Goal: Information Seeking & Learning: Learn about a topic

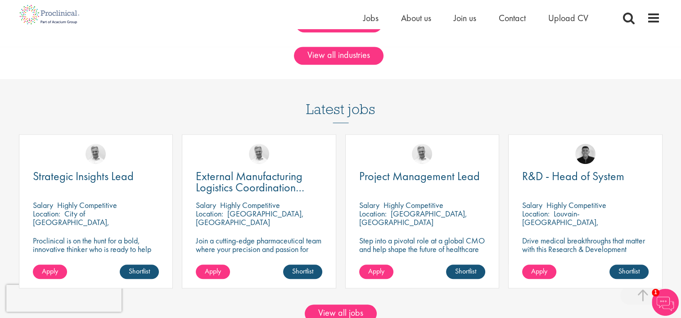
scroll to position [765, 0]
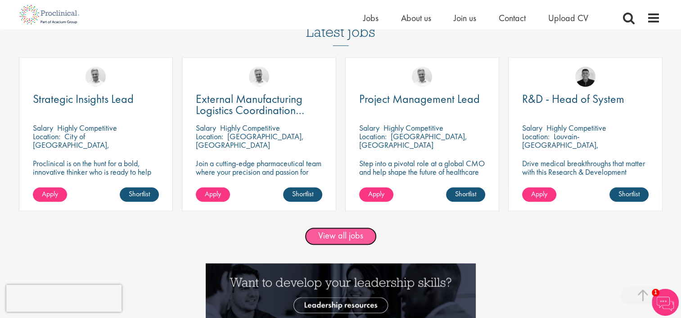
click at [335, 230] on link "View all jobs" at bounding box center [341, 237] width 72 height 18
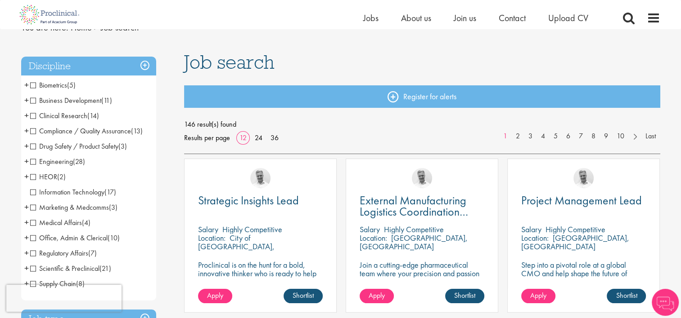
scroll to position [45, 0]
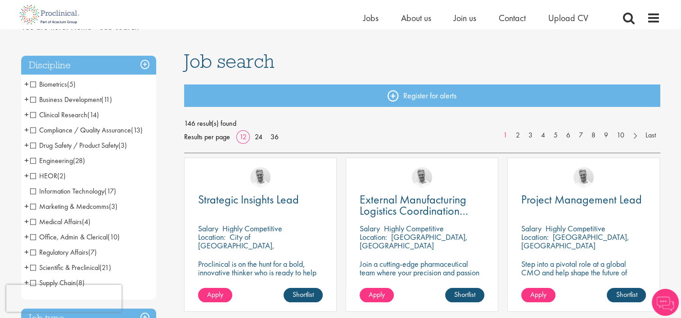
click at [33, 132] on span "Compliance / Quality Assurance" at bounding box center [80, 130] width 101 height 9
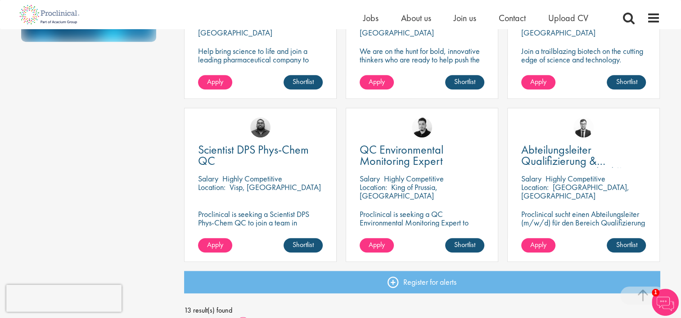
scroll to position [675, 0]
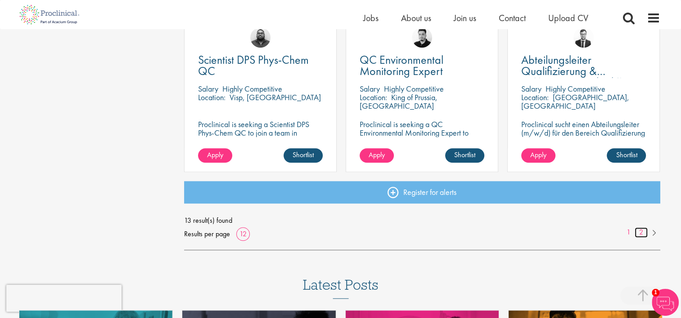
click at [639, 233] on link "2" at bounding box center [640, 233] width 13 height 10
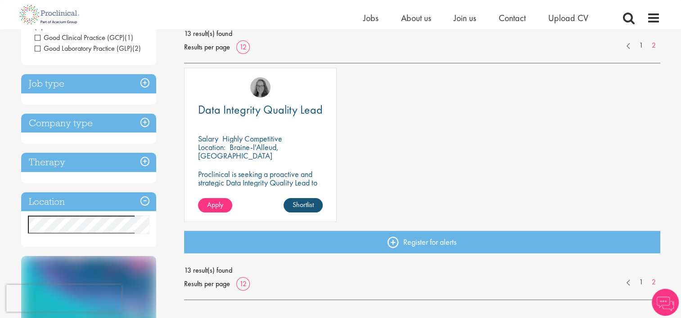
scroll to position [45, 0]
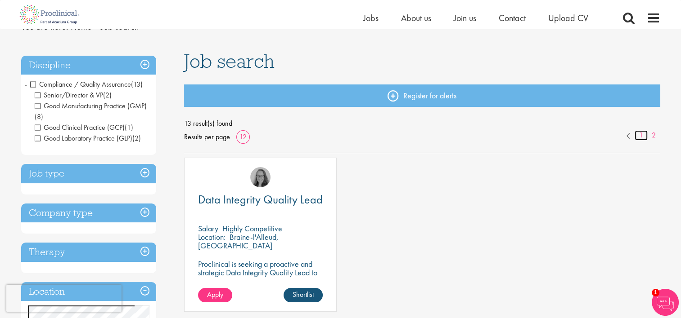
click at [637, 136] on link "1" at bounding box center [640, 135] width 13 height 10
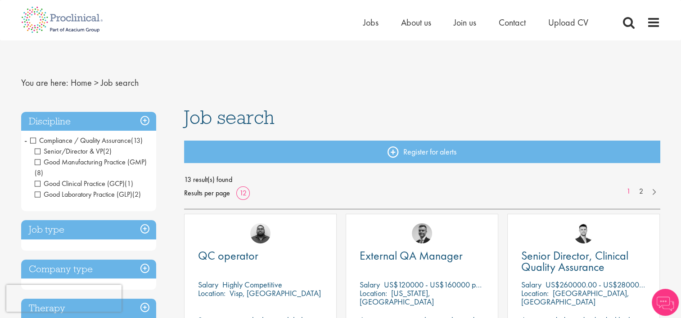
click at [31, 142] on span "Compliance / Quality Assurance" at bounding box center [80, 140] width 101 height 9
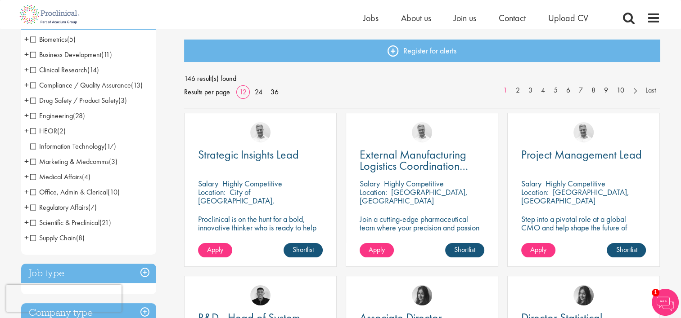
scroll to position [135, 0]
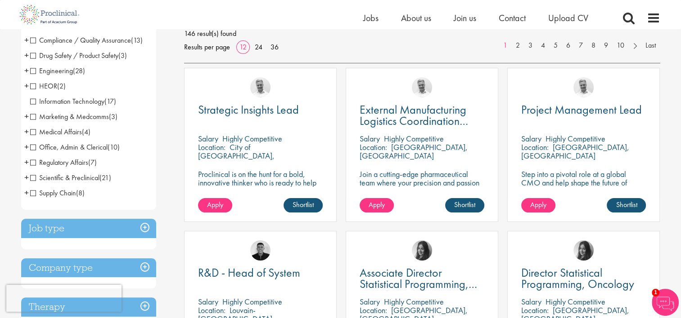
click at [32, 145] on span "Office, Admin & Clerical" at bounding box center [68, 147] width 77 height 9
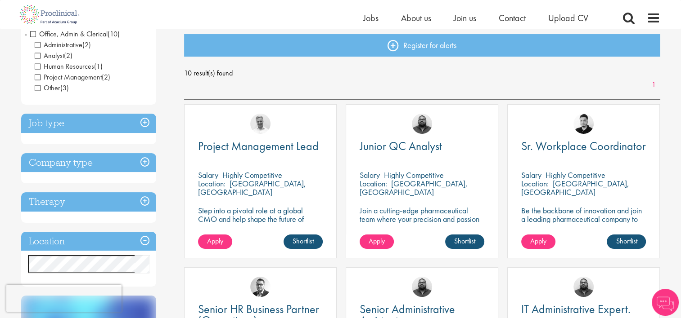
scroll to position [45, 0]
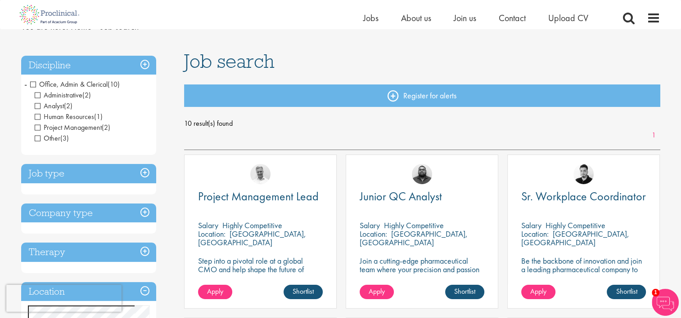
click at [34, 83] on span "Office, Admin & Clerical" at bounding box center [68, 84] width 77 height 9
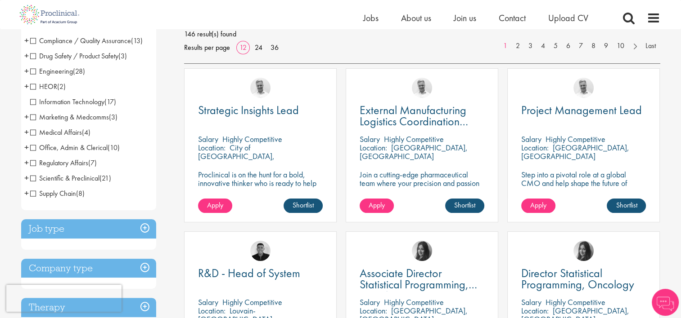
scroll to position [135, 0]
click at [34, 72] on span "Engineering" at bounding box center [51, 70] width 43 height 9
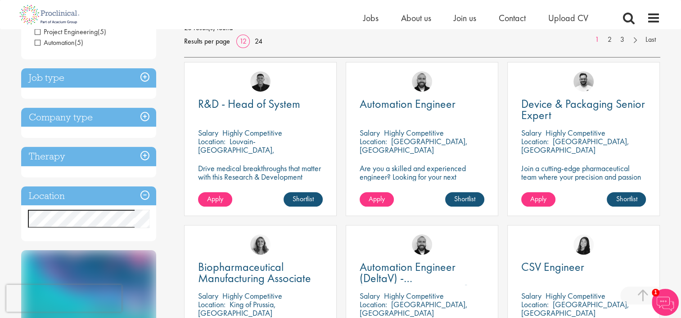
scroll to position [180, 0]
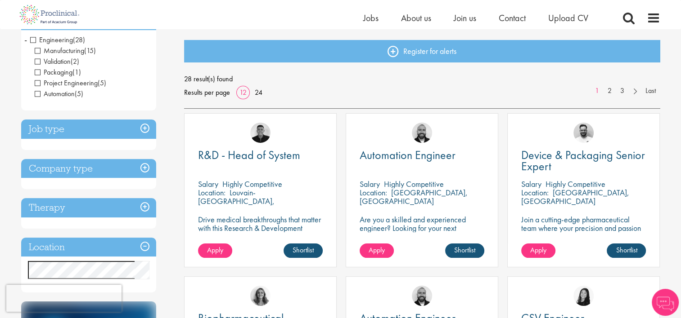
scroll to position [135, 0]
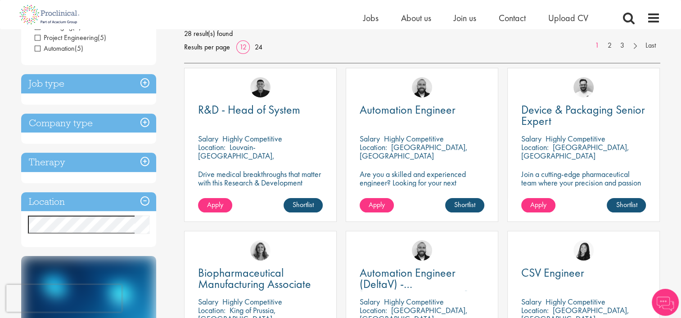
click at [147, 199] on h3 "Location" at bounding box center [88, 202] width 135 height 19
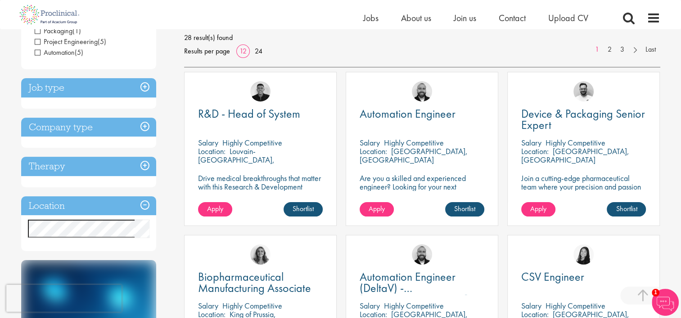
scroll to position [180, 0]
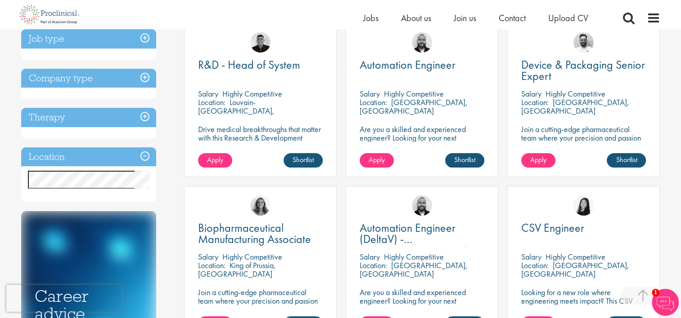
click at [108, 170] on div "Location Specified location Miles" at bounding box center [88, 175] width 135 height 55
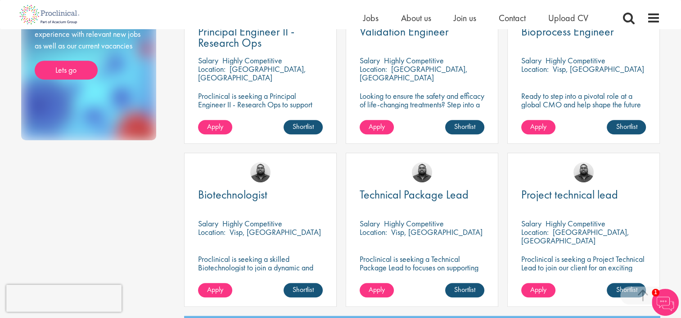
scroll to position [675, 0]
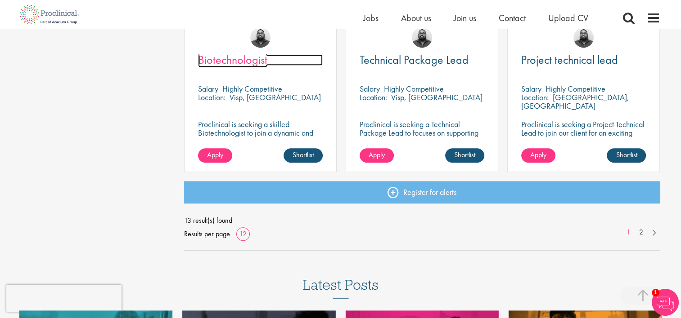
click at [238, 58] on span "Biotechnologist" at bounding box center [232, 59] width 69 height 15
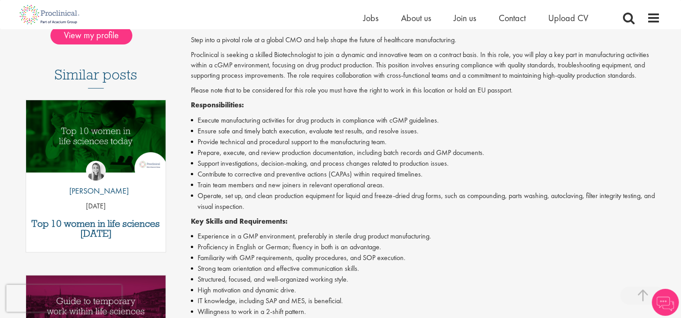
scroll to position [225, 0]
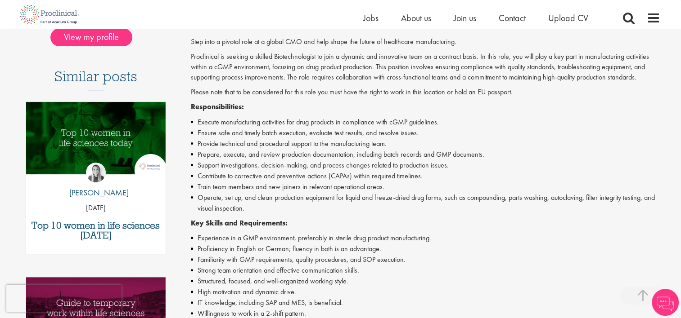
click at [239, 122] on li "Execute manufacturing activities for drug products in compliance with cGMP guid…" at bounding box center [425, 122] width 469 height 11
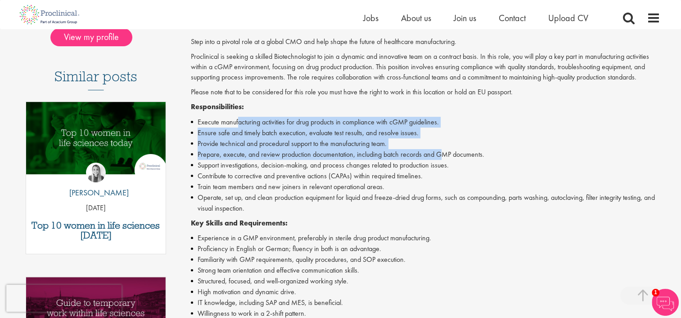
drag, startPoint x: 239, startPoint y: 122, endPoint x: 444, endPoint y: 149, distance: 206.0
click at [444, 149] on ul "Execute manufacturing activities for drug products in compliance with cGMP guid…" at bounding box center [425, 165] width 469 height 97
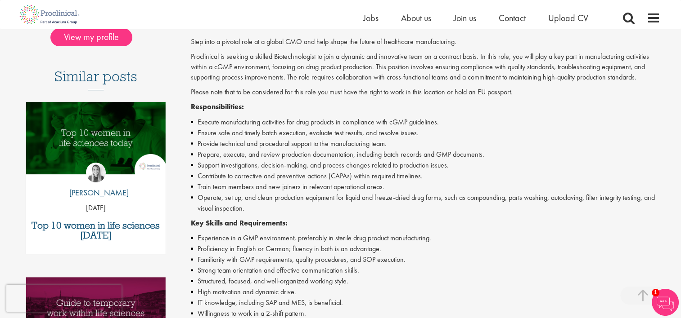
click at [287, 186] on li "Train team members and new joiners in relevant operational areas." at bounding box center [425, 187] width 469 height 11
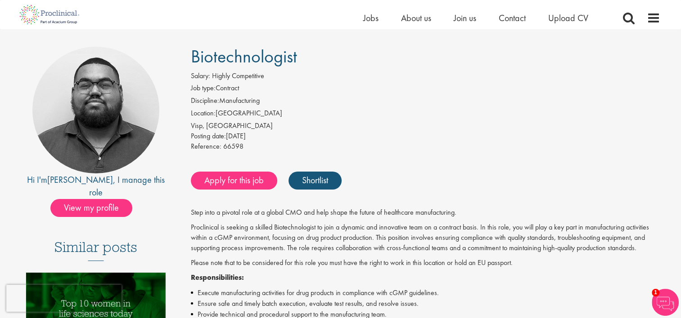
scroll to position [45, 0]
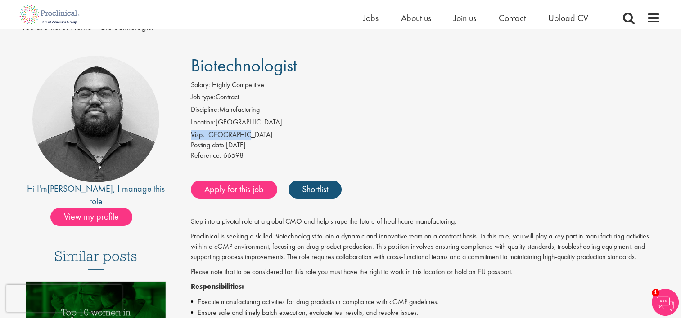
drag, startPoint x: 189, startPoint y: 132, endPoint x: 247, endPoint y: 134, distance: 57.6
click at [247, 134] on div "Salary: Highly Competitive Job type: Contract Discipline: Manufacturing Locatio…" at bounding box center [425, 121] width 483 height 83
copy div "Visp, [GEOGRAPHIC_DATA]"
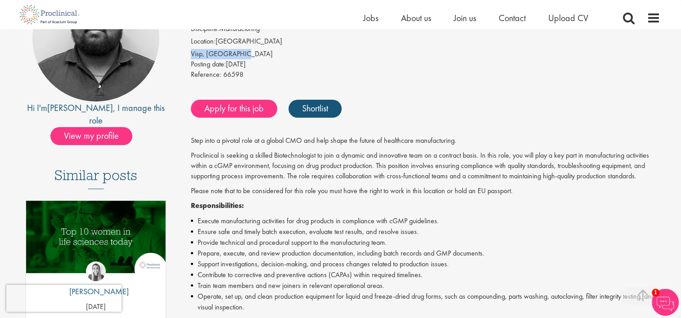
scroll to position [225, 0]
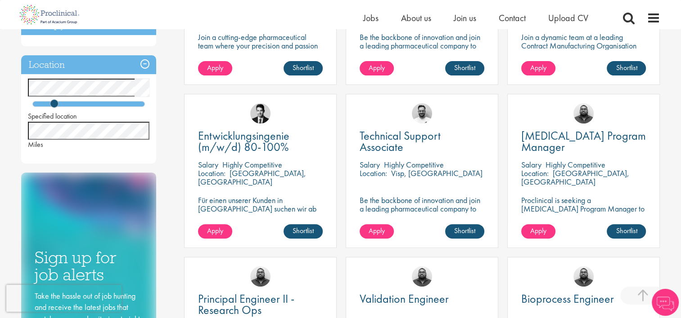
scroll to position [180, 0]
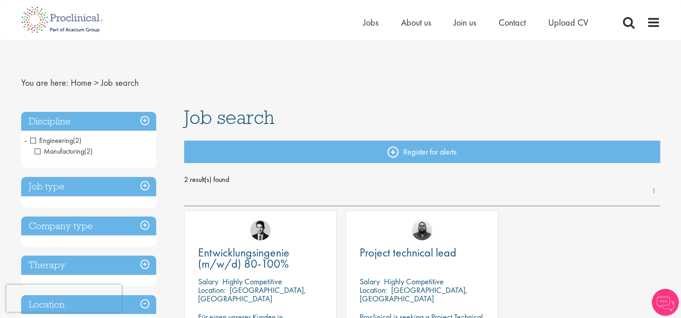
click at [145, 122] on h3 "Discipline" at bounding box center [88, 121] width 135 height 19
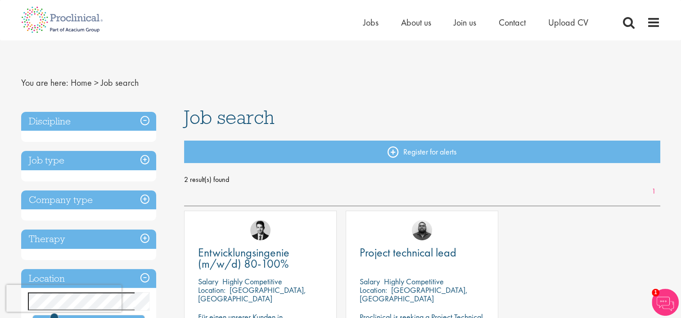
click at [146, 118] on h3 "Discipline" at bounding box center [88, 121] width 135 height 19
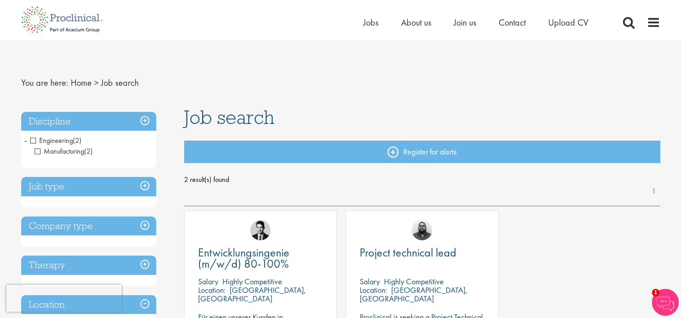
click at [33, 141] on span "Engineering" at bounding box center [51, 140] width 43 height 9
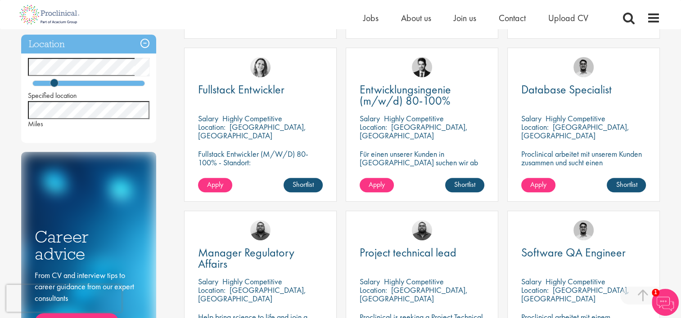
scroll to position [315, 0]
